Goal: Task Accomplishment & Management: Use online tool/utility

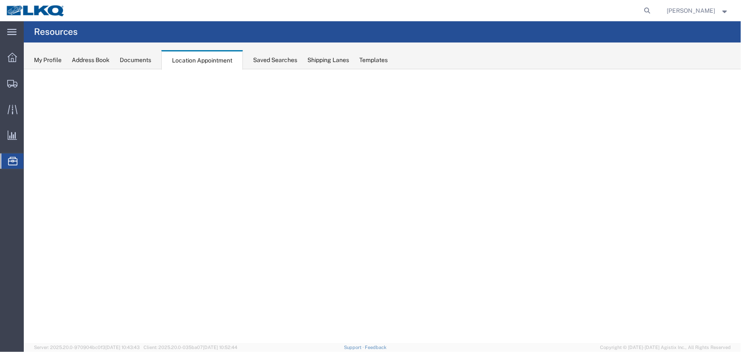
select select "27634"
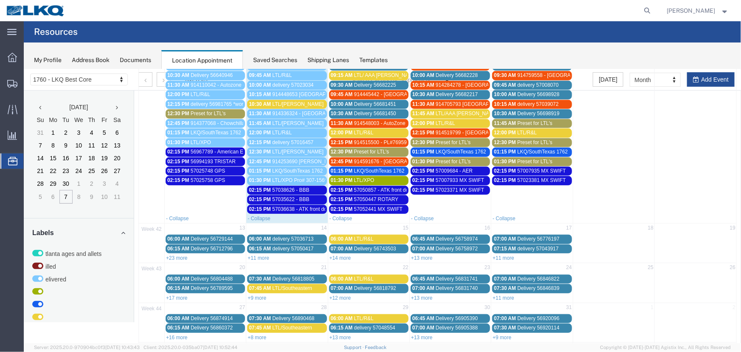
scroll to position [231, 0]
click at [291, 48] on div "My Profile Address Book Documents Location Appointment Saved Searches Shipping …" at bounding box center [382, 55] width 717 height 27
click at [277, 59] on div "Saved Searches" at bounding box center [275, 60] width 44 height 9
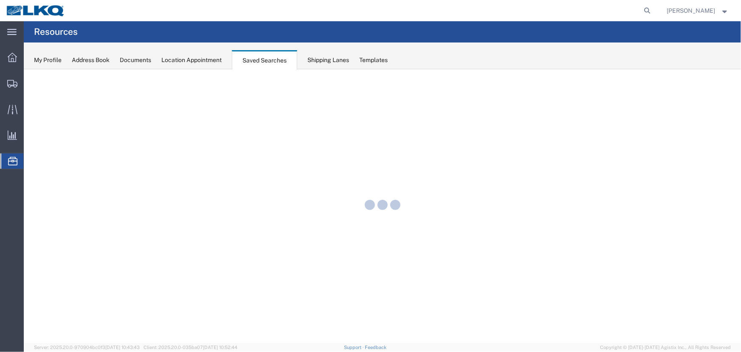
click at [190, 58] on div "Location Appointment" at bounding box center [191, 60] width 60 height 9
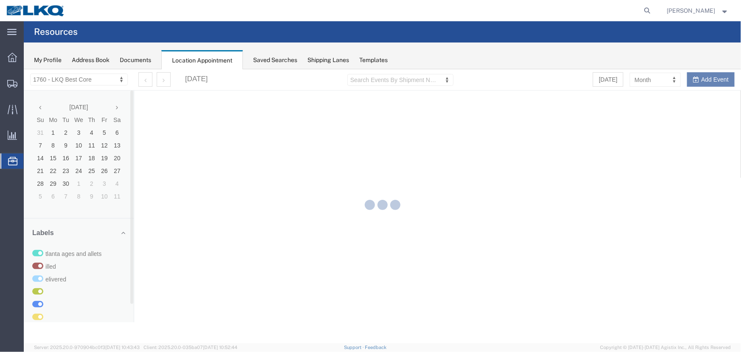
select select "27634"
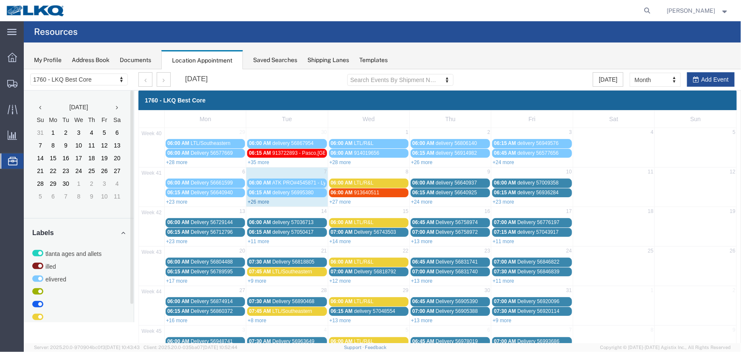
click at [261, 199] on link "+26 more" at bounding box center [258, 201] width 22 height 6
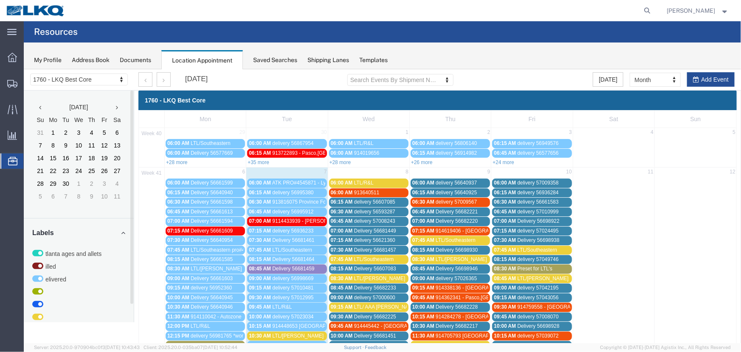
scroll to position [116, 0]
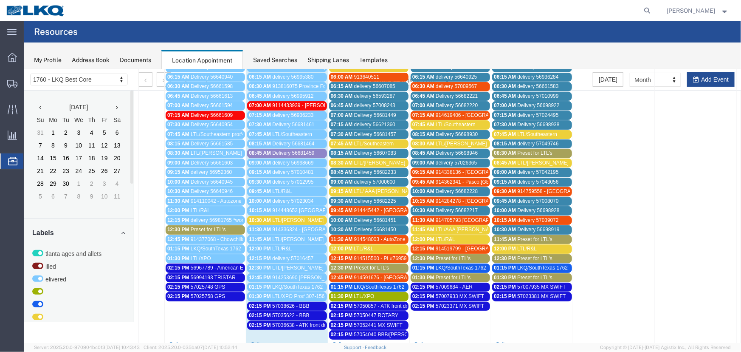
click at [378, 264] on span "Preset for LTL's" at bounding box center [371, 267] width 35 height 6
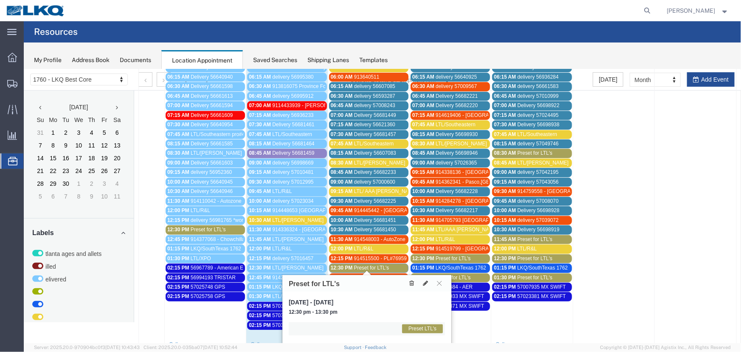
click at [410, 282] on icon at bounding box center [411, 282] width 5 height 6
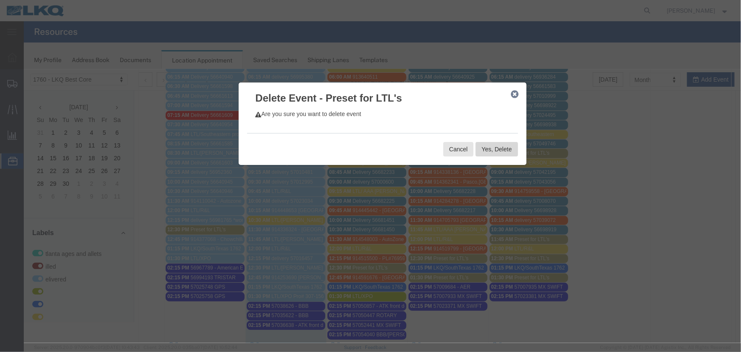
drag, startPoint x: 488, startPoint y: 148, endPoint x: 474, endPoint y: 145, distance: 13.9
click at [486, 148] on button "Yes, Delete" at bounding box center [496, 148] width 42 height 14
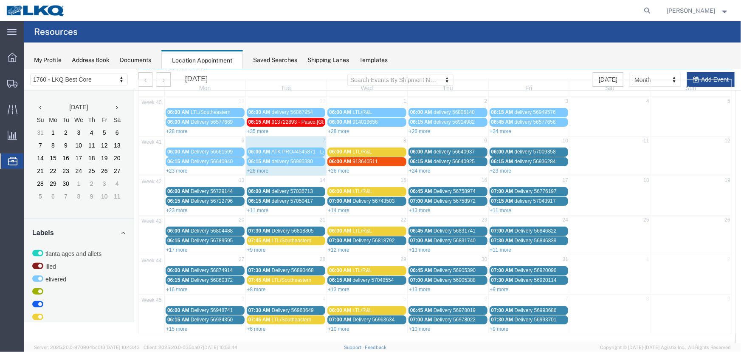
scroll to position [29, 0]
